Goal: Feedback & Contribution: Submit feedback/report problem

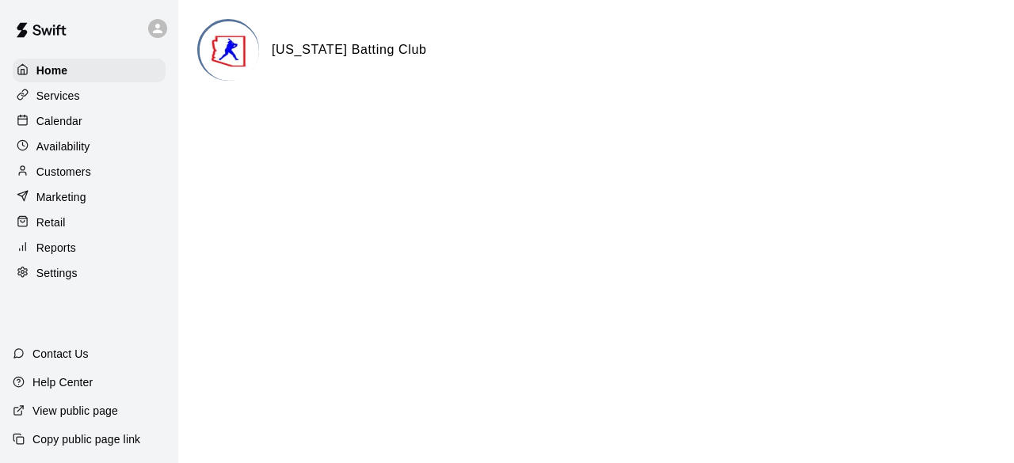
click at [103, 119] on div "Calendar" at bounding box center [89, 121] width 153 height 24
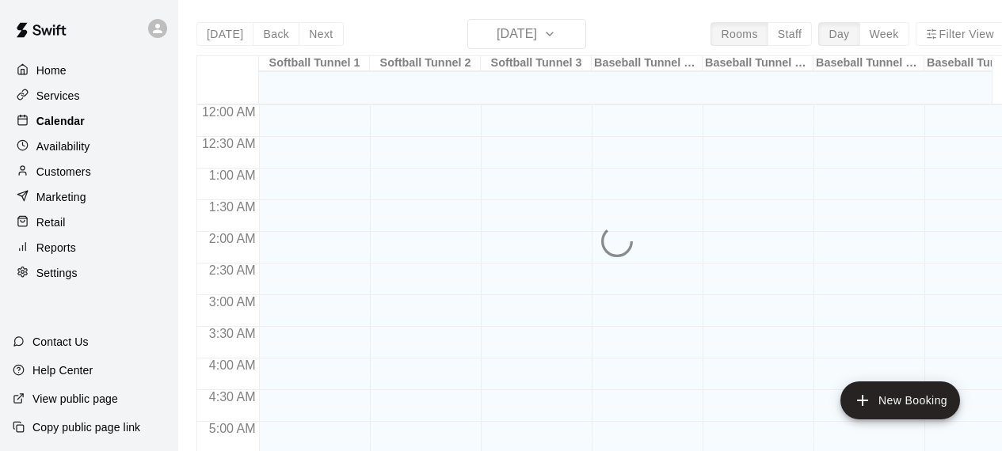
scroll to position [702, 0]
click at [91, 97] on div "Services" at bounding box center [89, 96] width 153 height 24
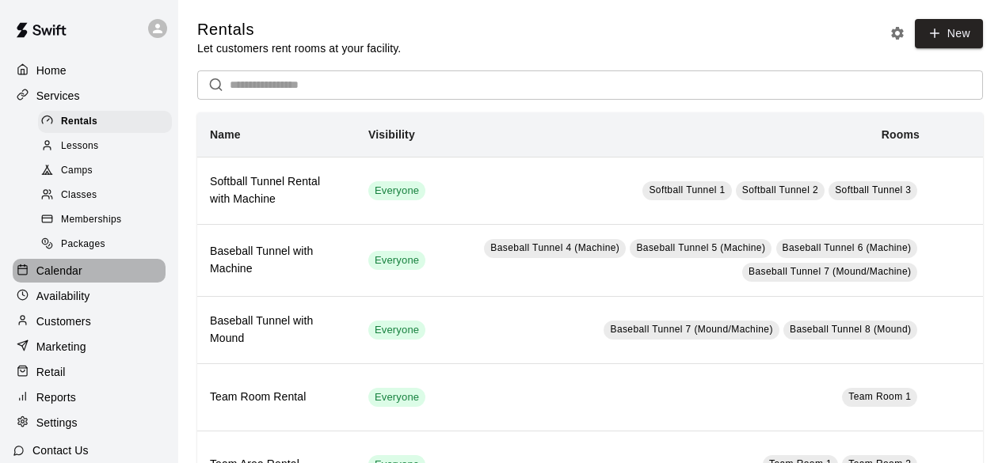
click at [95, 272] on div "Calendar" at bounding box center [89, 271] width 153 height 24
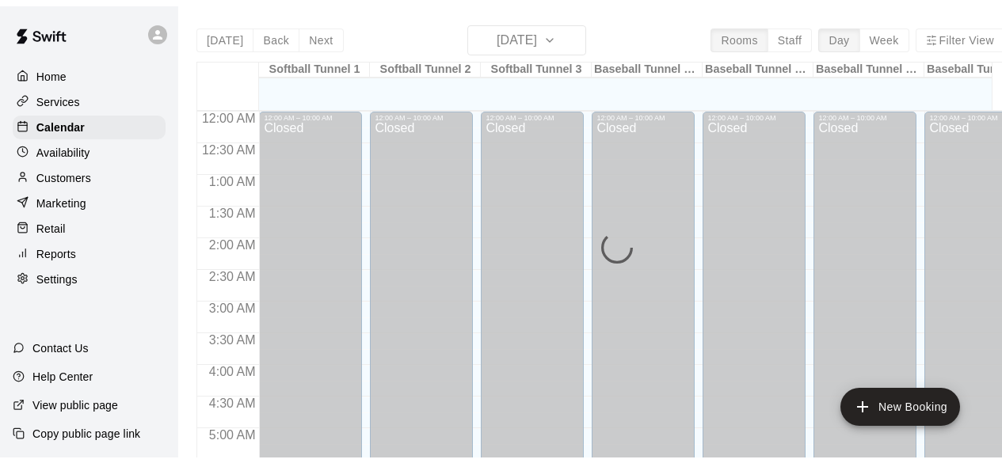
scroll to position [702, 0]
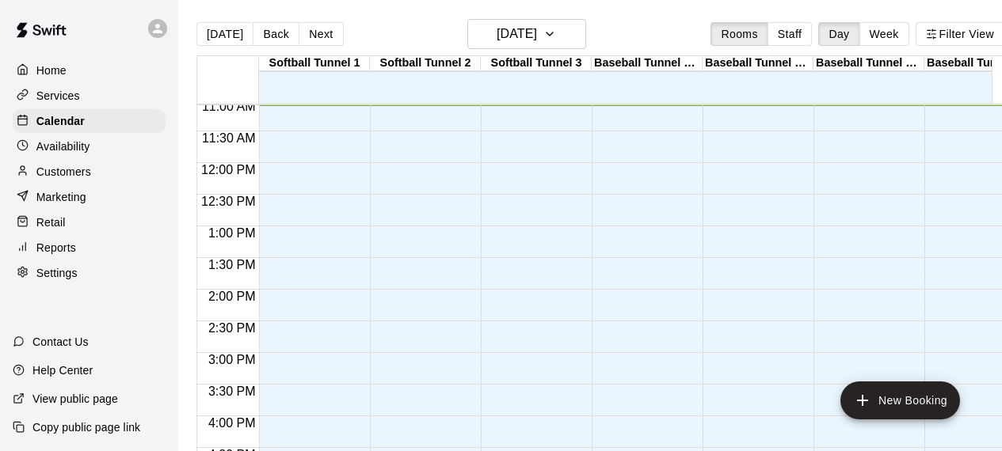
click at [63, 152] on p "Availability" at bounding box center [63, 147] width 54 height 16
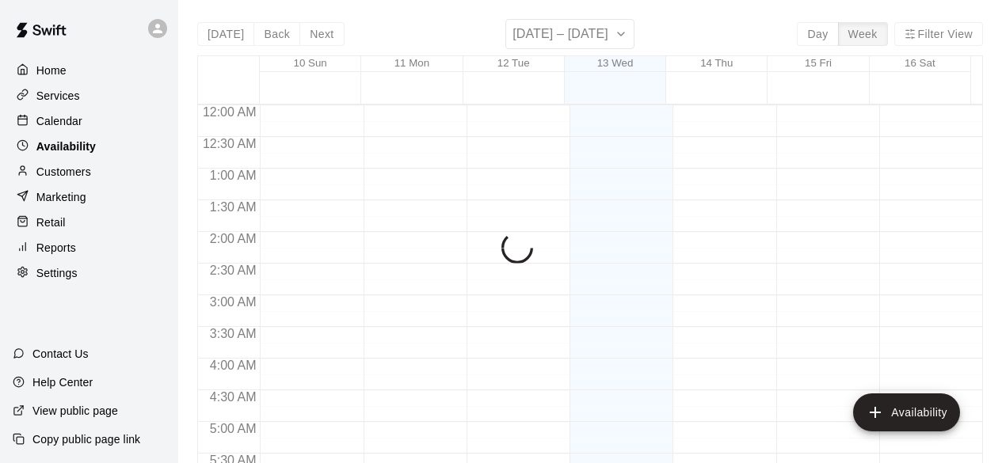
scroll to position [702, 0]
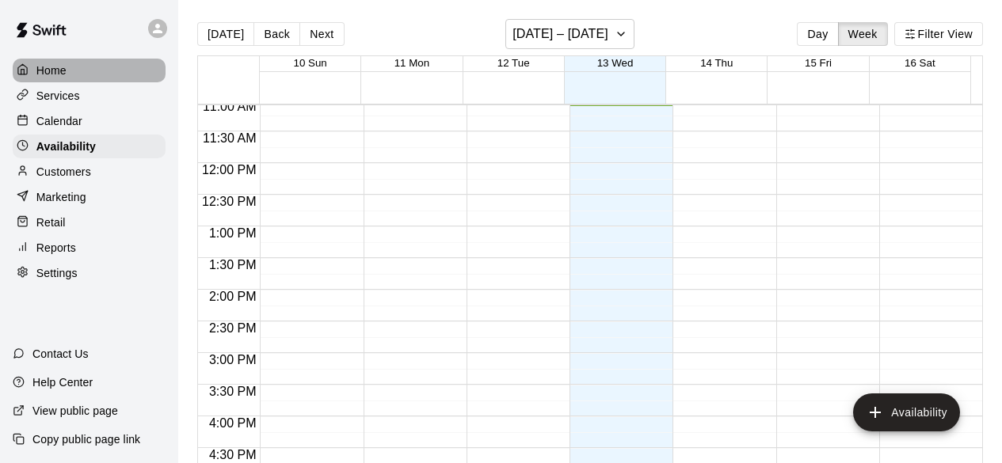
click at [63, 76] on p "Home" at bounding box center [51, 71] width 30 height 16
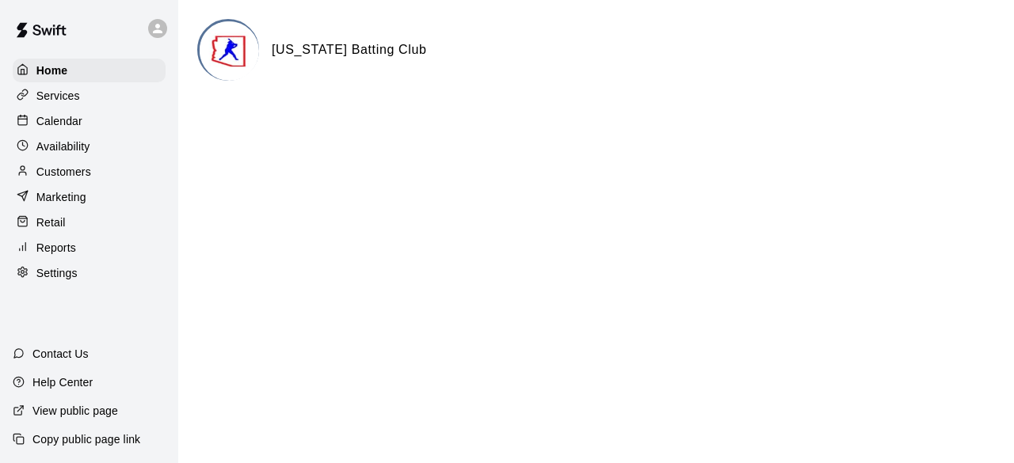
click at [25, 94] on icon at bounding box center [23, 95] width 12 height 12
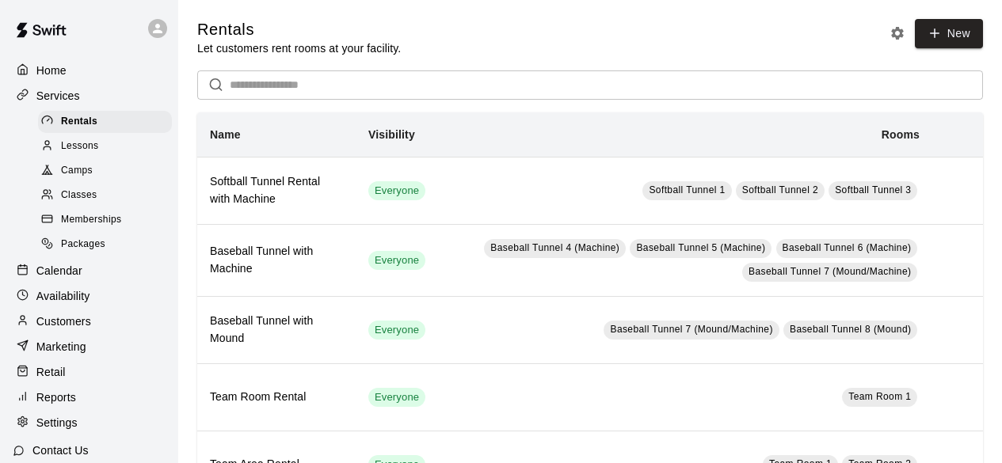
click at [97, 150] on span "Lessons" at bounding box center [80, 147] width 38 height 16
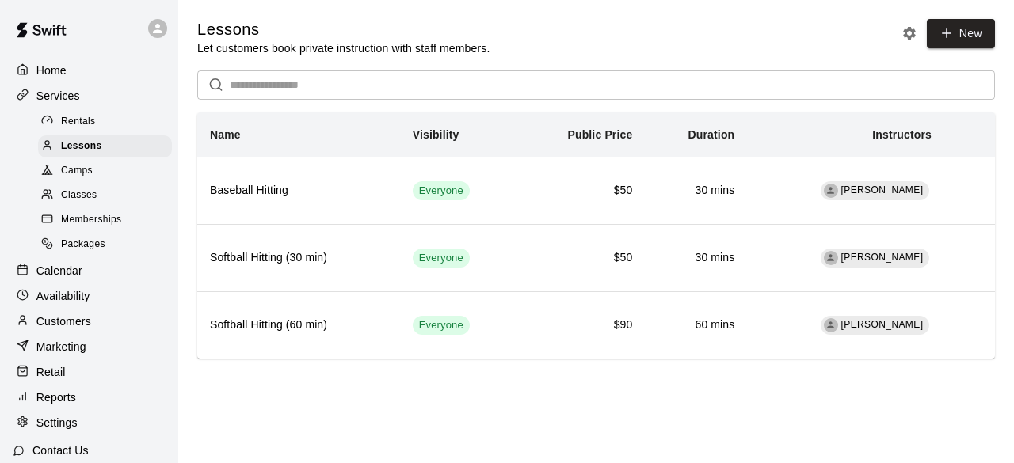
click at [108, 224] on span "Memberships" at bounding box center [91, 220] width 60 height 16
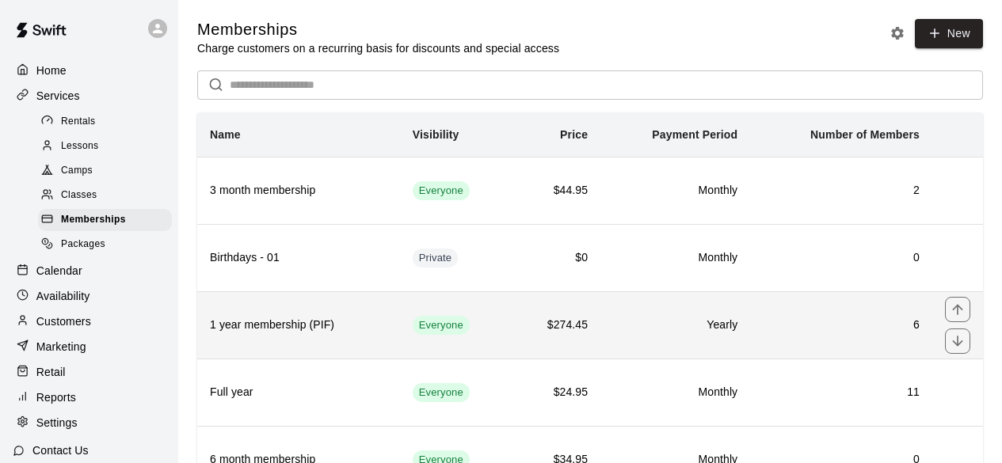
scroll to position [77, 0]
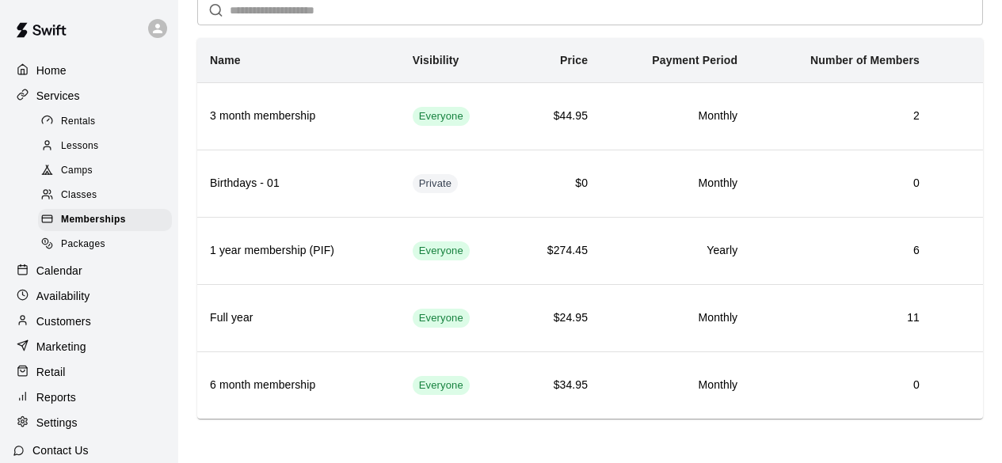
click at [83, 274] on div "Calendar" at bounding box center [89, 271] width 153 height 24
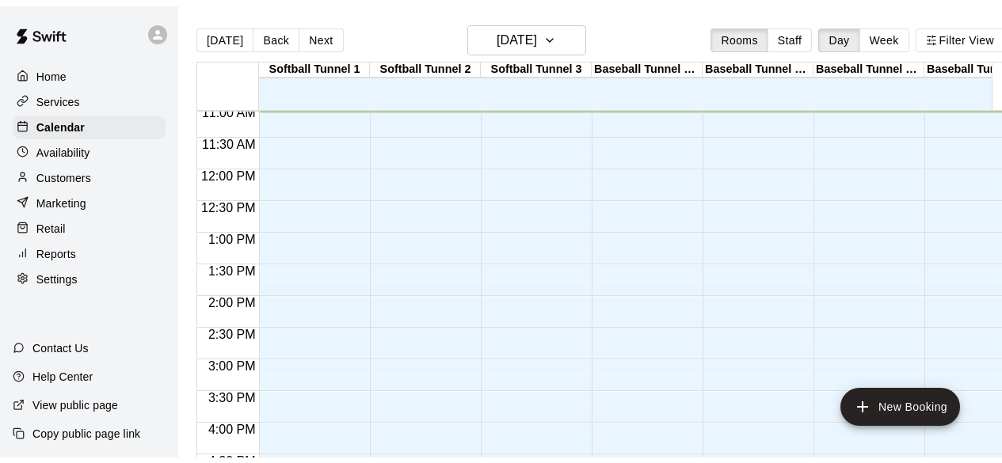
scroll to position [1157, 0]
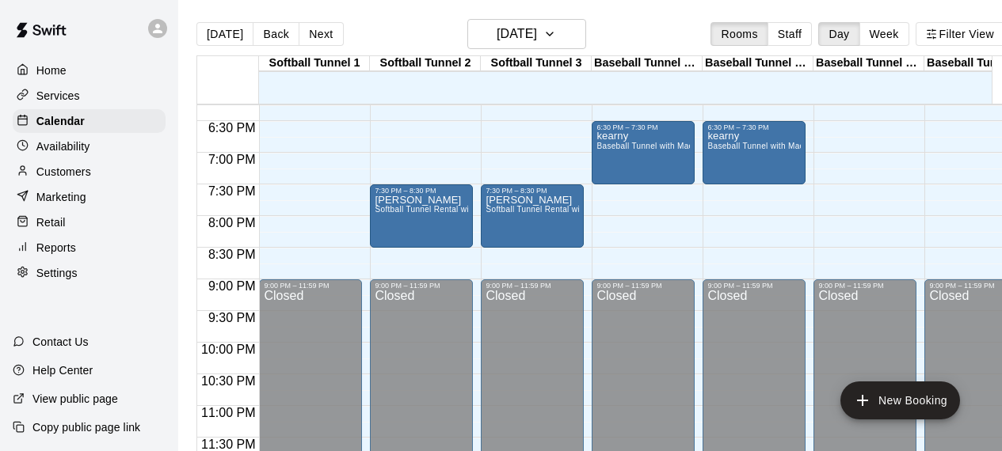
click at [86, 154] on p "Availability" at bounding box center [63, 147] width 54 height 16
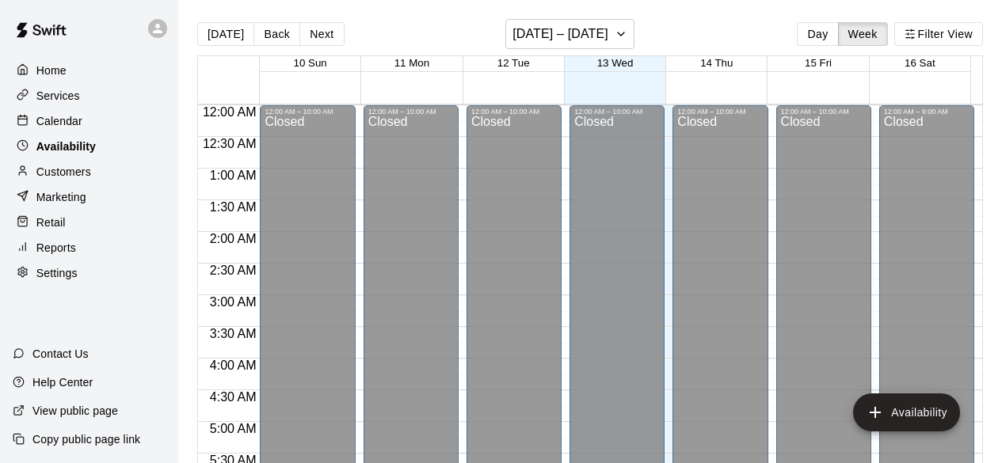
scroll to position [703, 0]
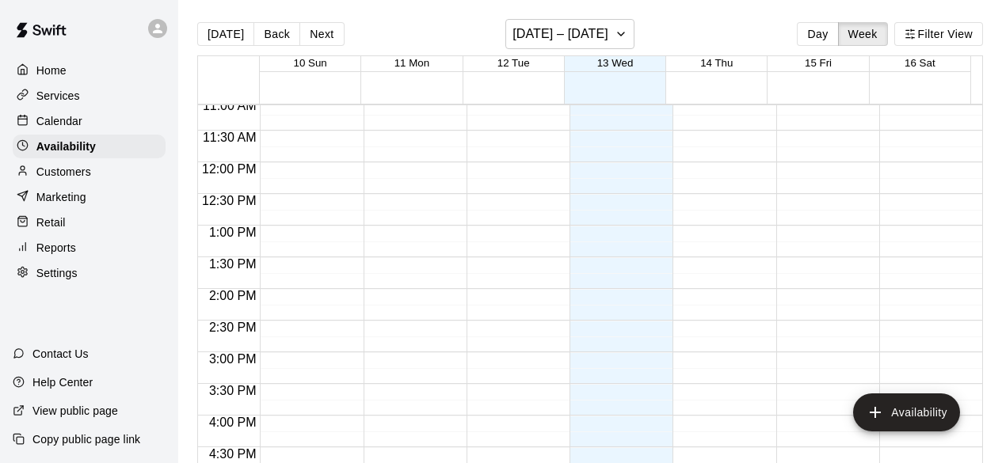
click at [83, 277] on div "Settings" at bounding box center [89, 273] width 153 height 24
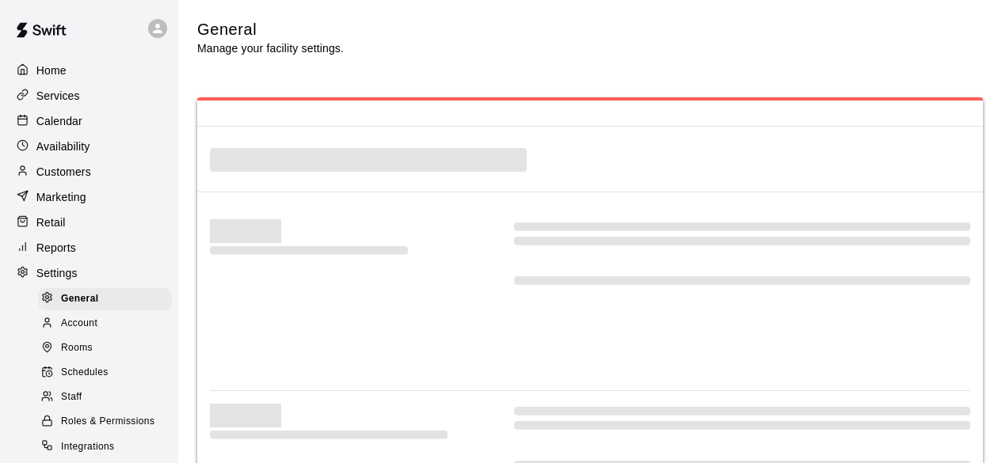
select select "**"
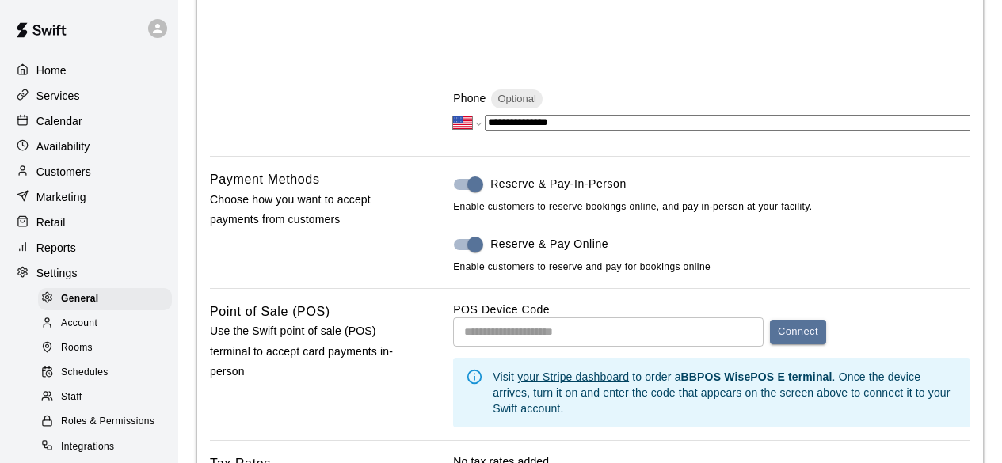
scroll to position [692, 0]
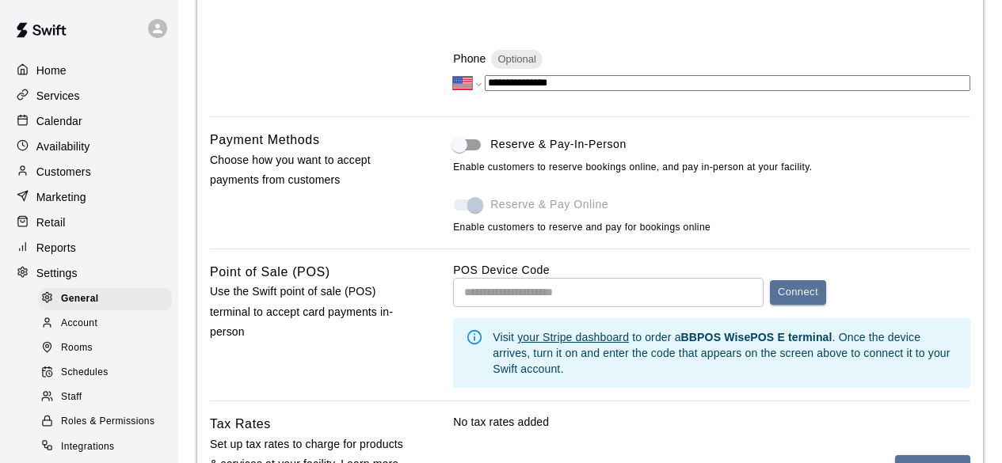
click at [878, 196] on label "Reserve & Pay Online" at bounding box center [700, 205] width 513 height 30
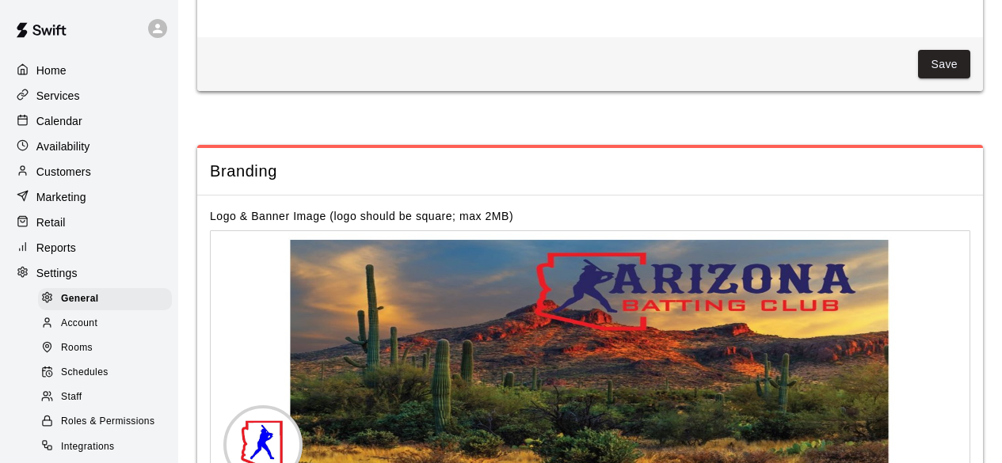
scroll to position [3881, 0]
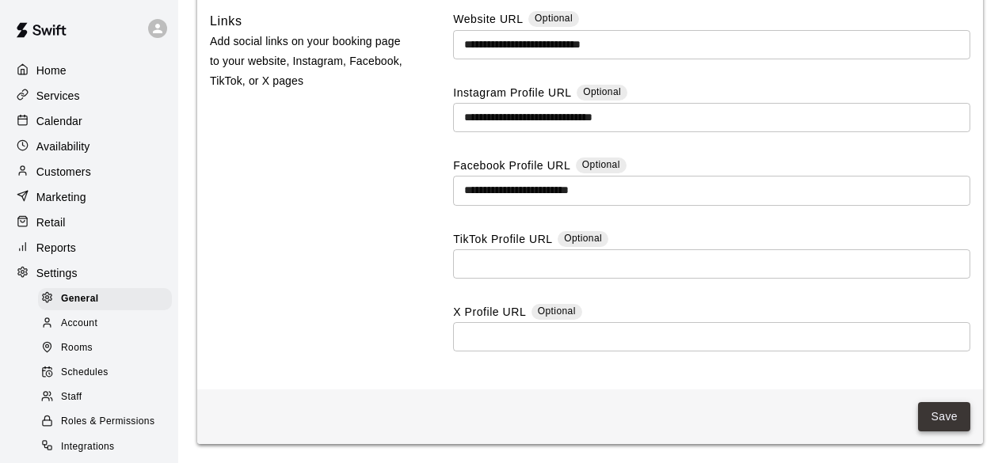
click at [936, 416] on button "Save" at bounding box center [944, 416] width 52 height 29
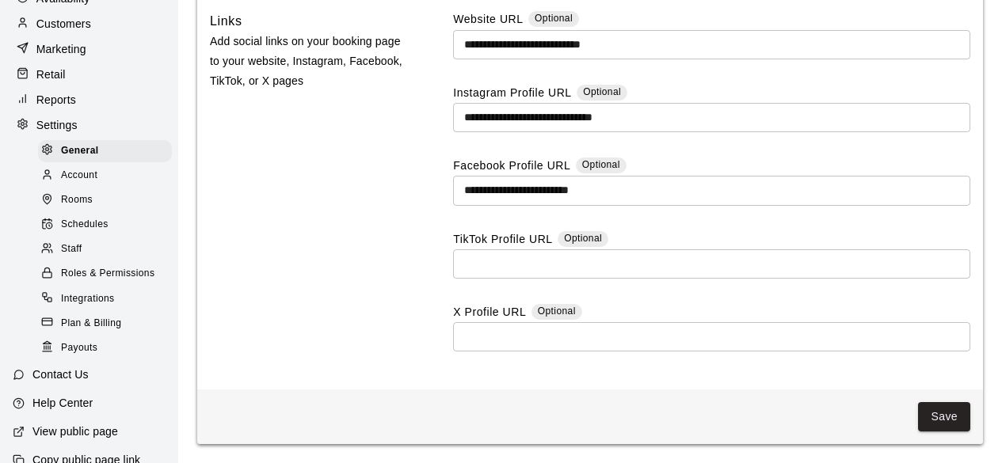
scroll to position [134, 0]
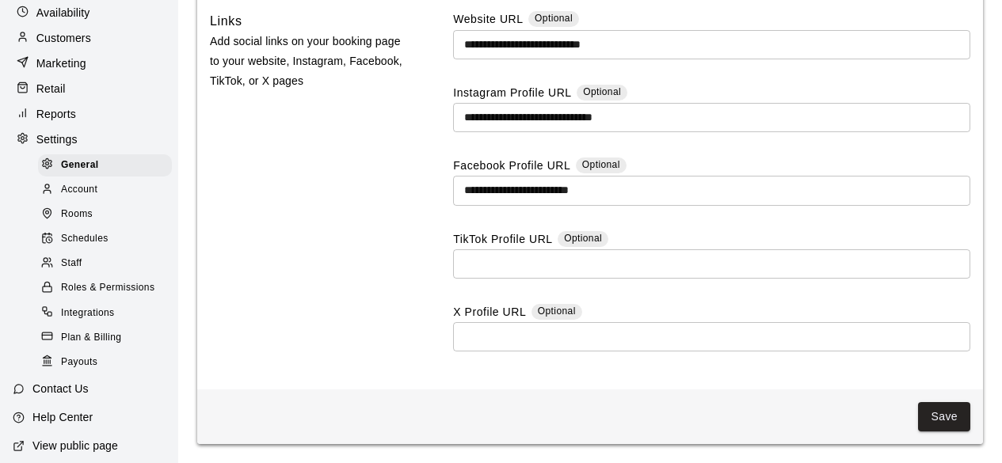
click at [98, 198] on div "Account" at bounding box center [105, 190] width 134 height 22
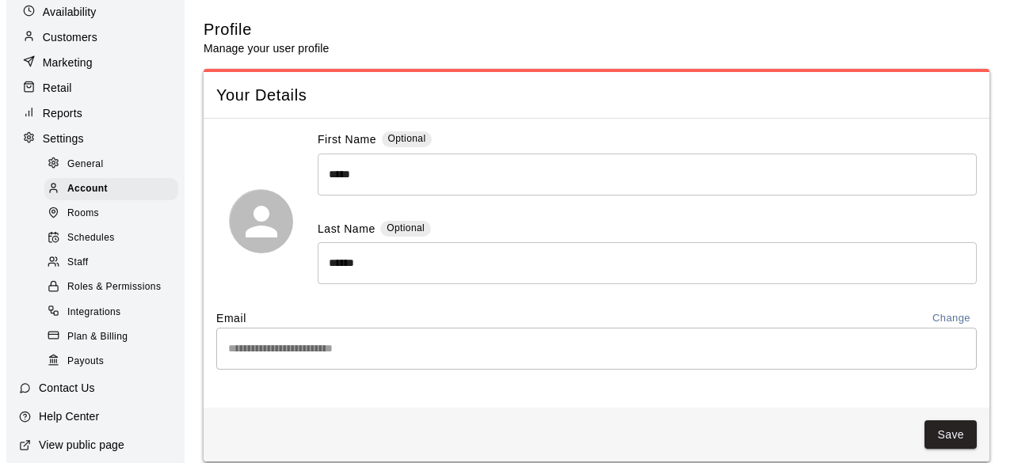
scroll to position [129, 0]
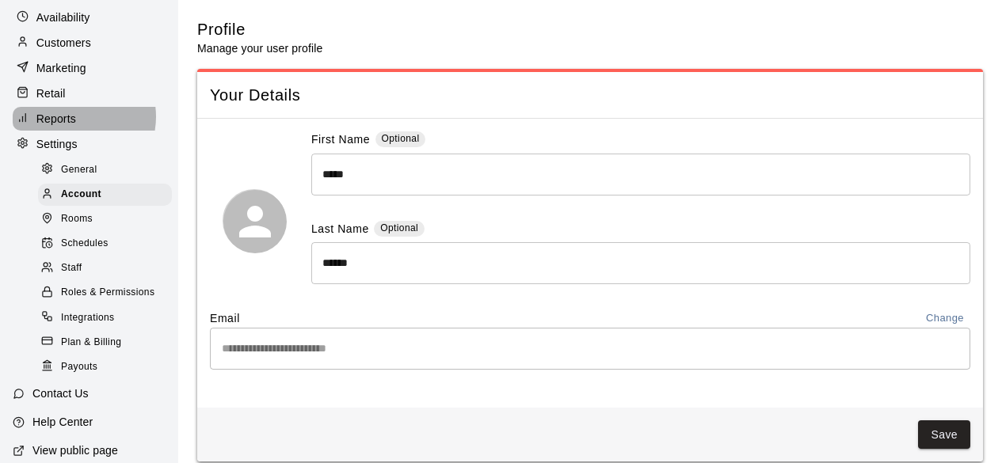
click at [72, 122] on p "Reports" at bounding box center [56, 119] width 40 height 16
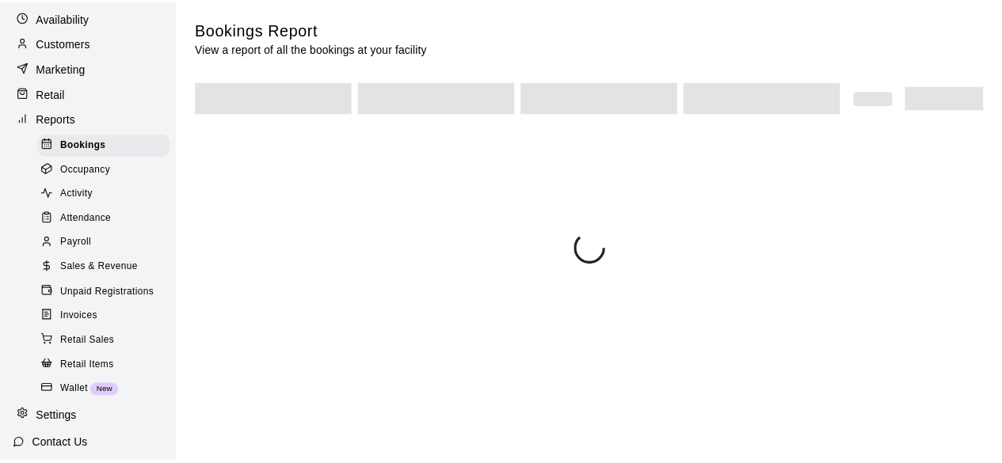
scroll to position [148, 0]
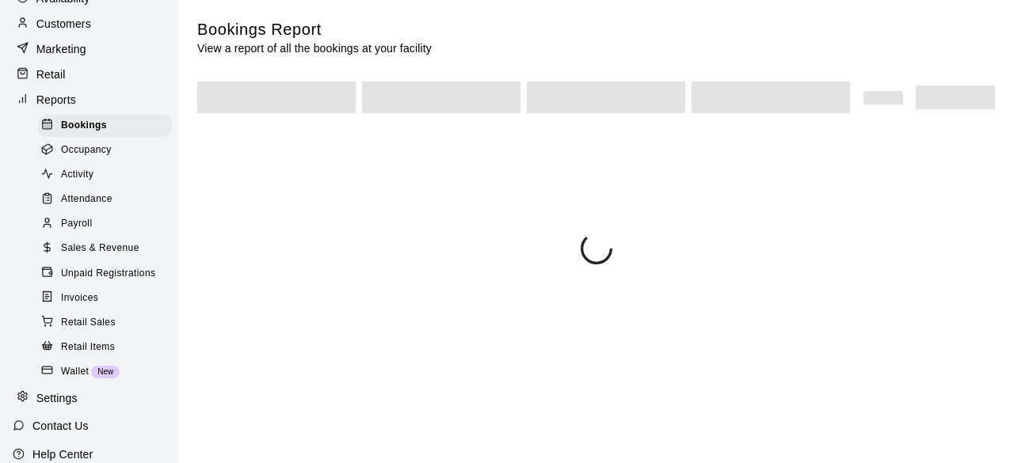
click at [112, 178] on div "Activity" at bounding box center [105, 175] width 134 height 22
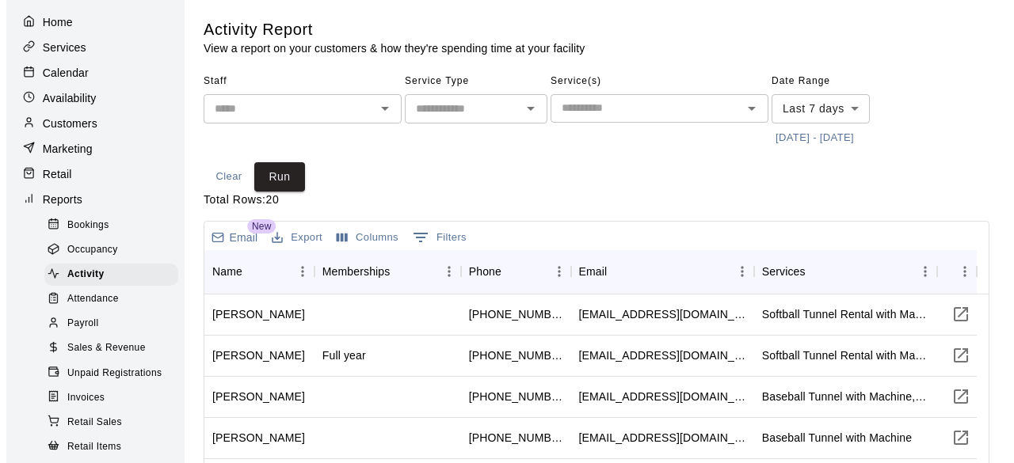
scroll to position [37, 0]
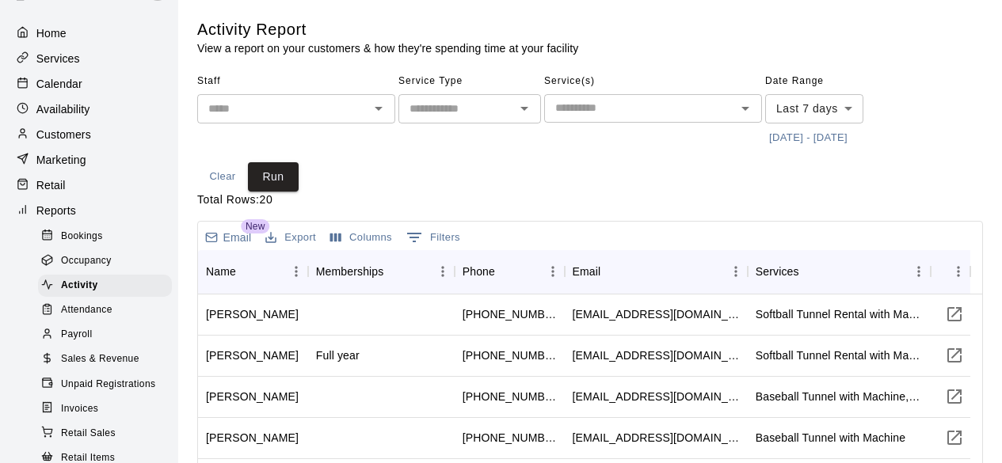
click at [52, 27] on p "Home" at bounding box center [51, 33] width 30 height 16
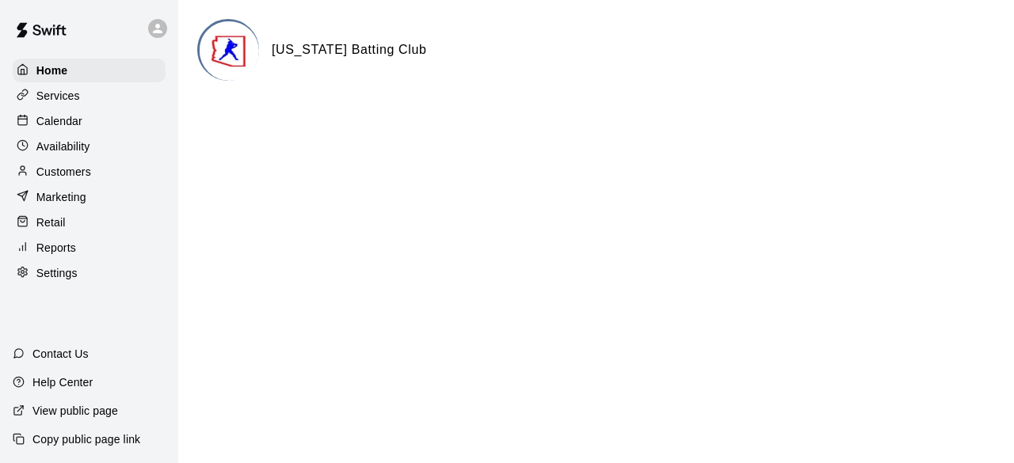
click at [77, 281] on p "Settings" at bounding box center [56, 273] width 41 height 16
select select "**"
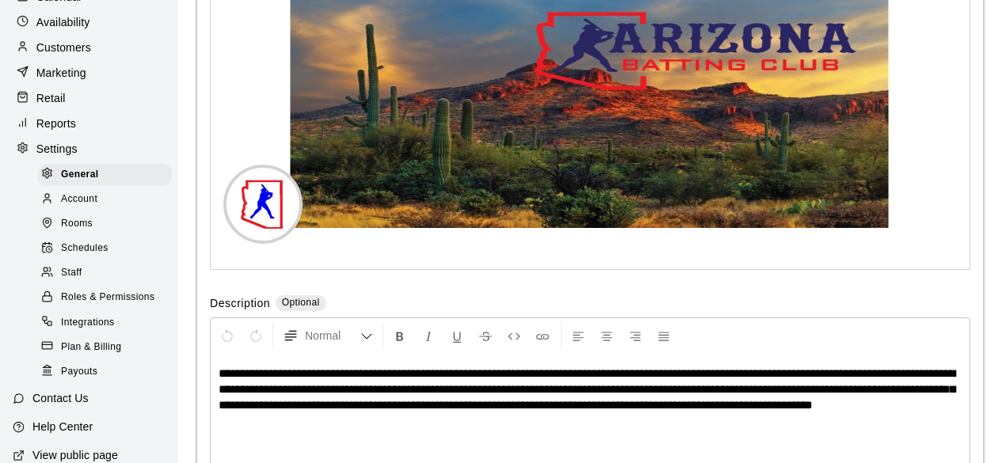
scroll to position [199, 0]
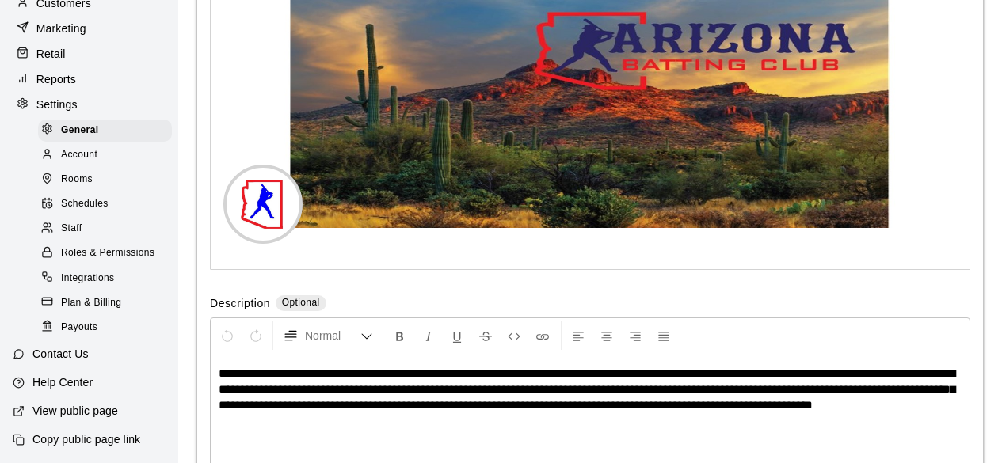
click at [82, 357] on p "Contact Us" at bounding box center [60, 354] width 56 height 16
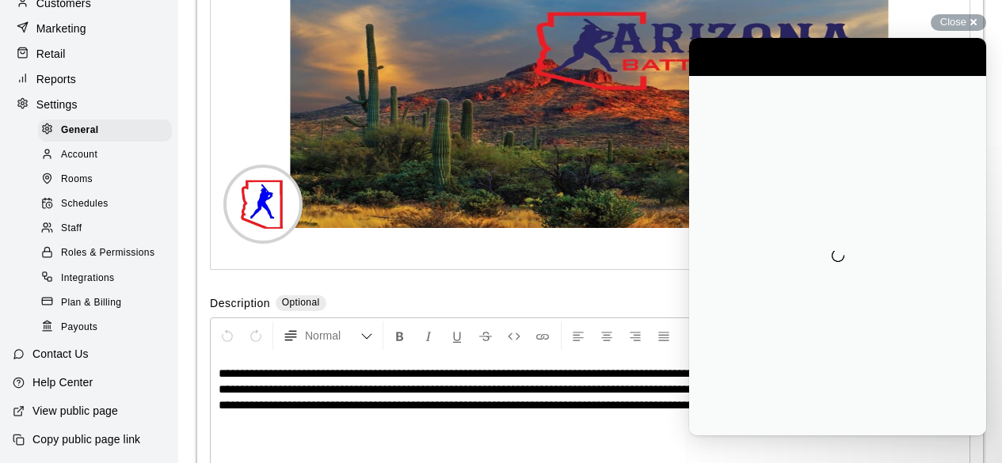
scroll to position [0, 0]
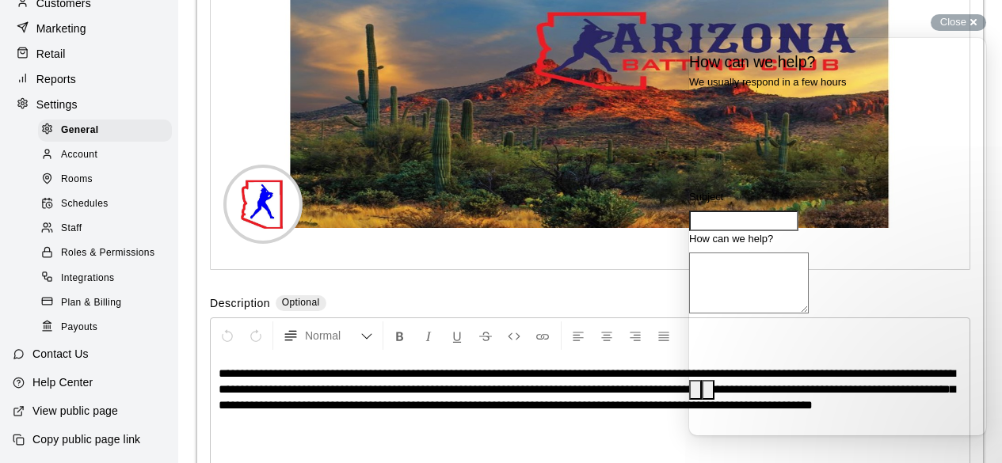
click at [798, 231] on input "Subject" at bounding box center [743, 221] width 109 height 21
type input "*"
type input "**********"
click at [809, 314] on textarea "How can we help?" at bounding box center [749, 283] width 120 height 61
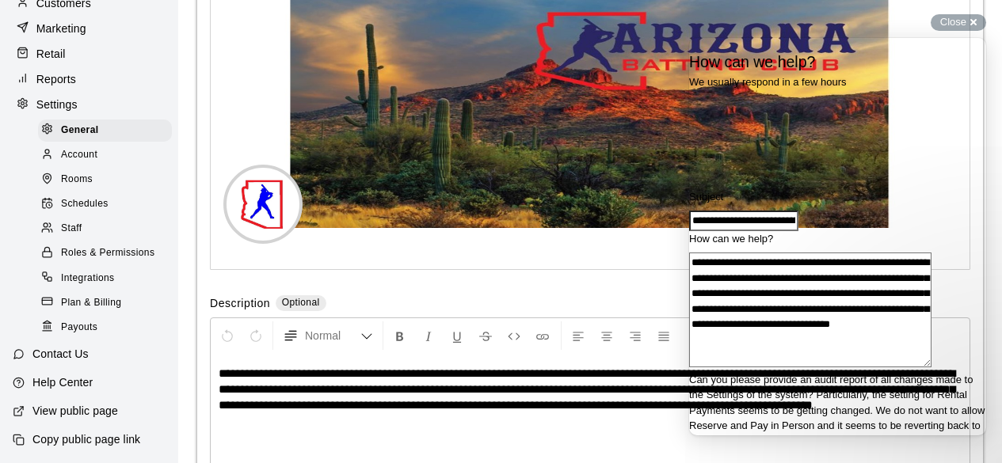
scroll to position [128, 0]
type textarea "**********"
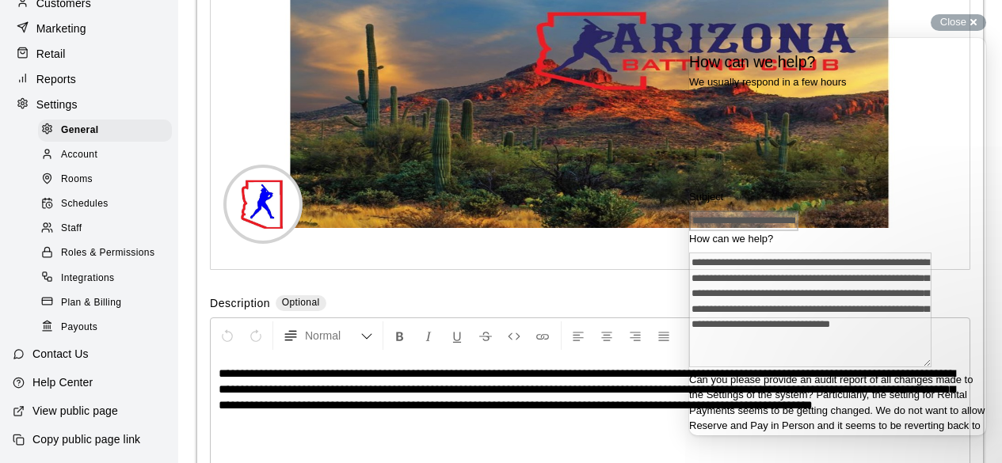
scroll to position [0, 0]
